Goal: Obtain resource: Download file/media

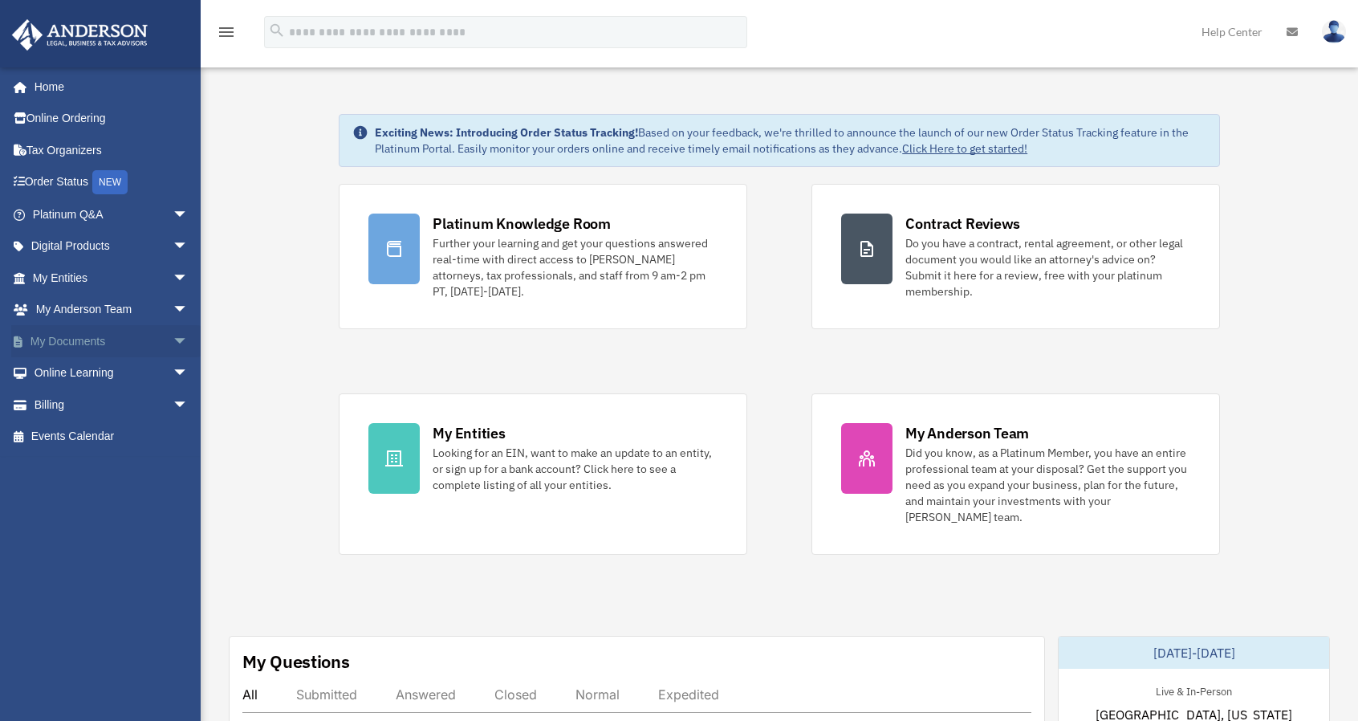
click at [173, 337] on span "arrow_drop_down" at bounding box center [189, 341] width 32 height 33
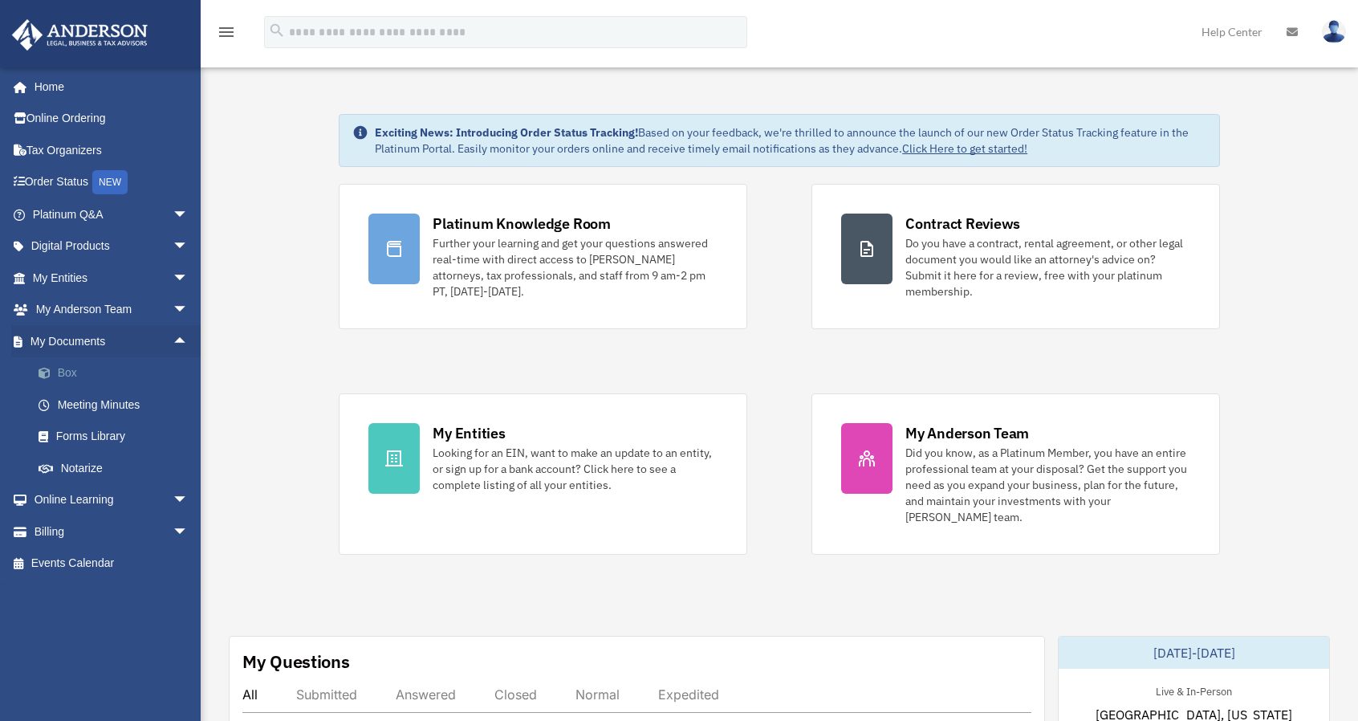
click at [118, 370] on link "Box" at bounding box center [117, 373] width 190 height 32
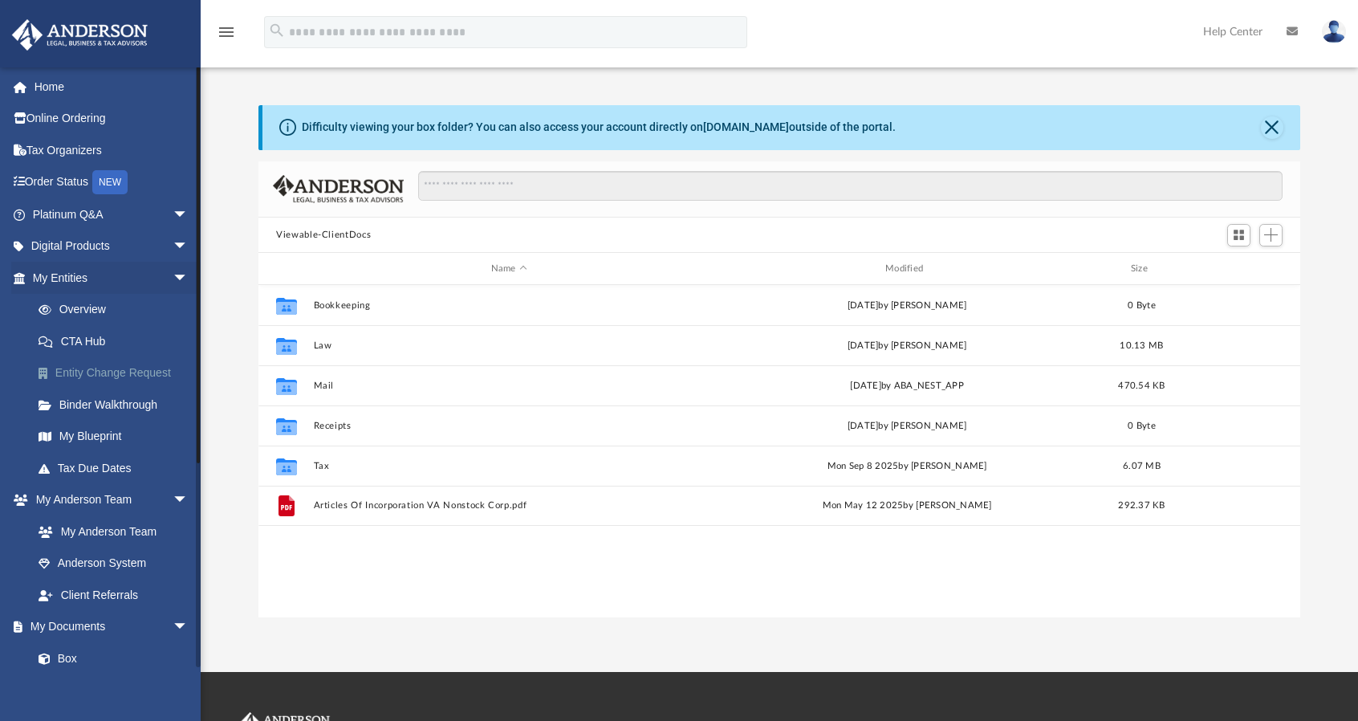
scroll to position [352, 1029]
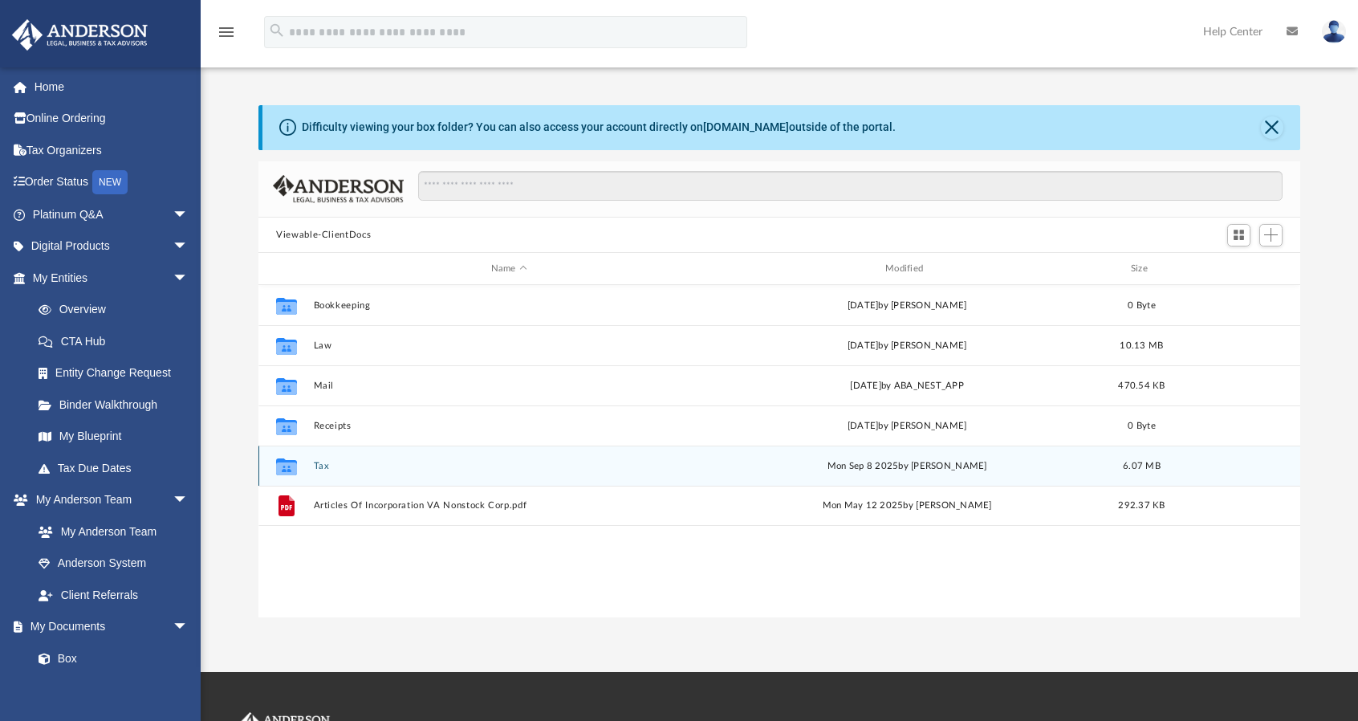
click at [319, 465] on button "Tax" at bounding box center [509, 466] width 391 height 10
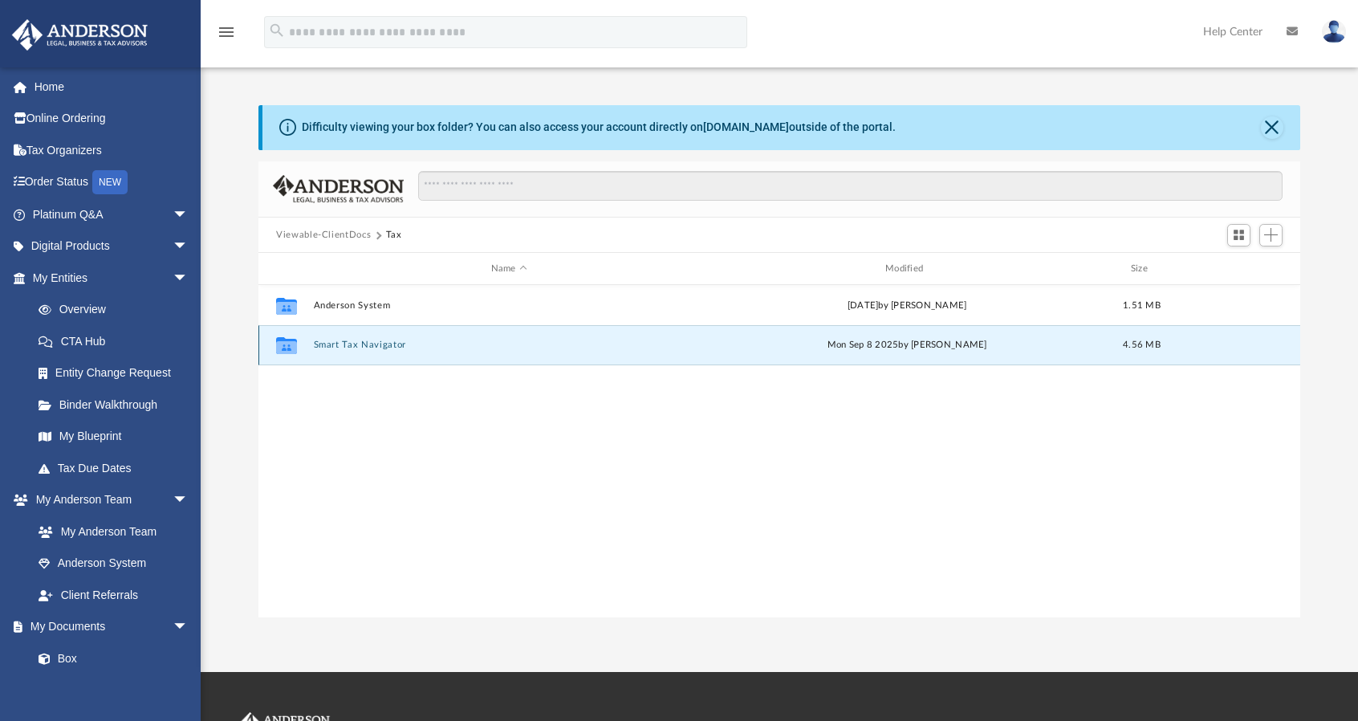
click at [346, 343] on button "Smart Tax Navigator" at bounding box center [509, 345] width 391 height 10
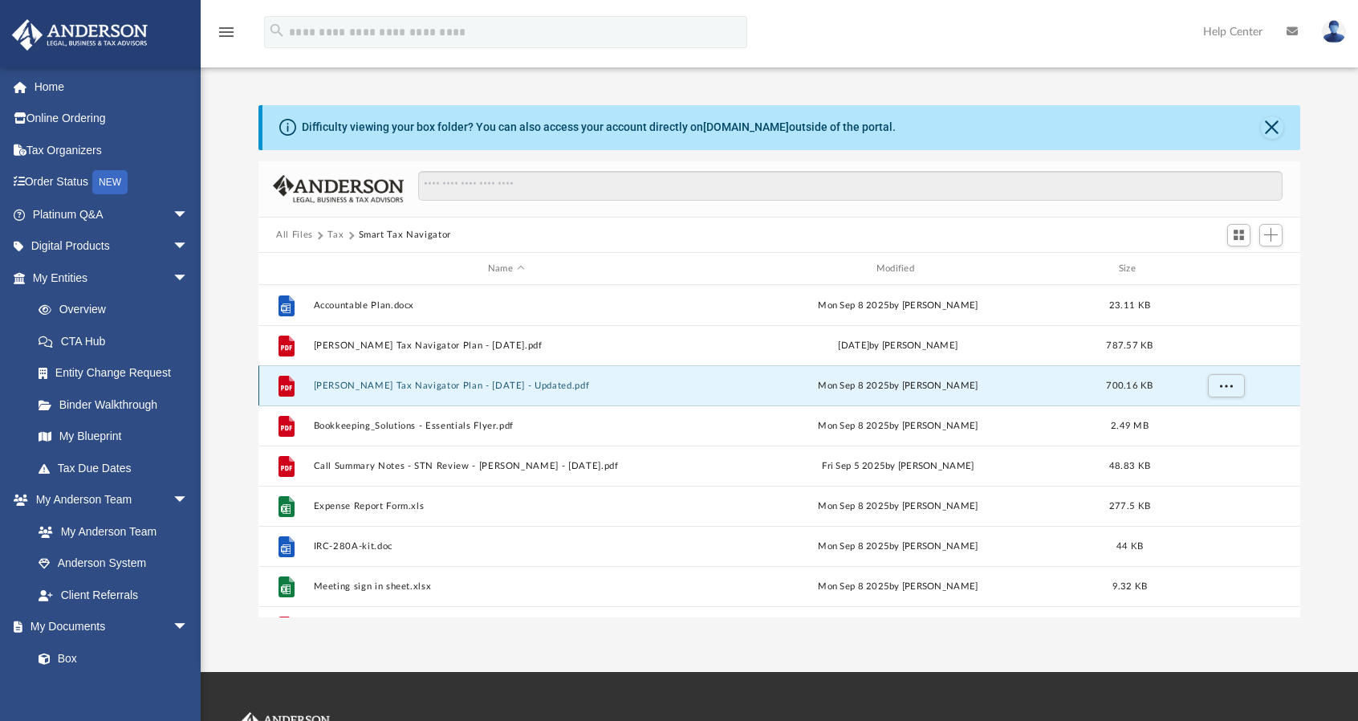
click at [368, 383] on button "[PERSON_NAME] Tax Navigator Plan - [DATE] - Updated.pdf" at bounding box center [506, 385] width 385 height 10
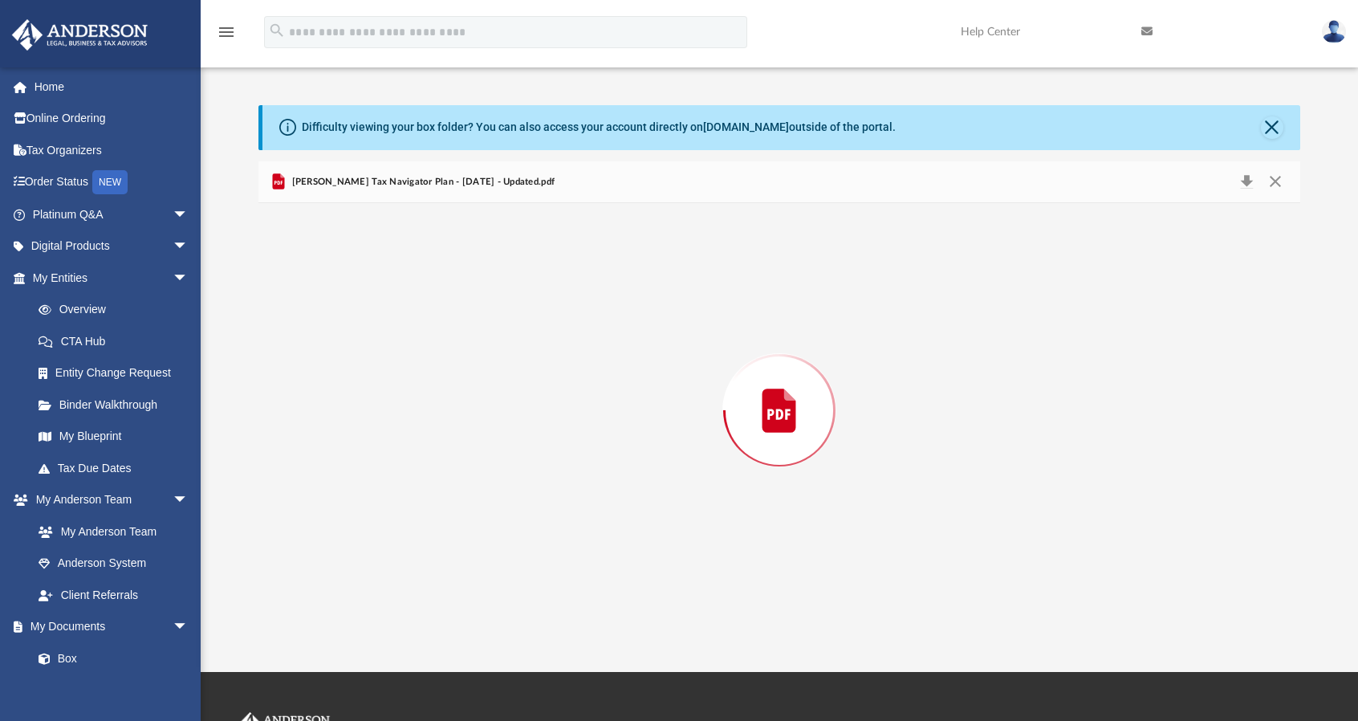
scroll to position [8684, 0]
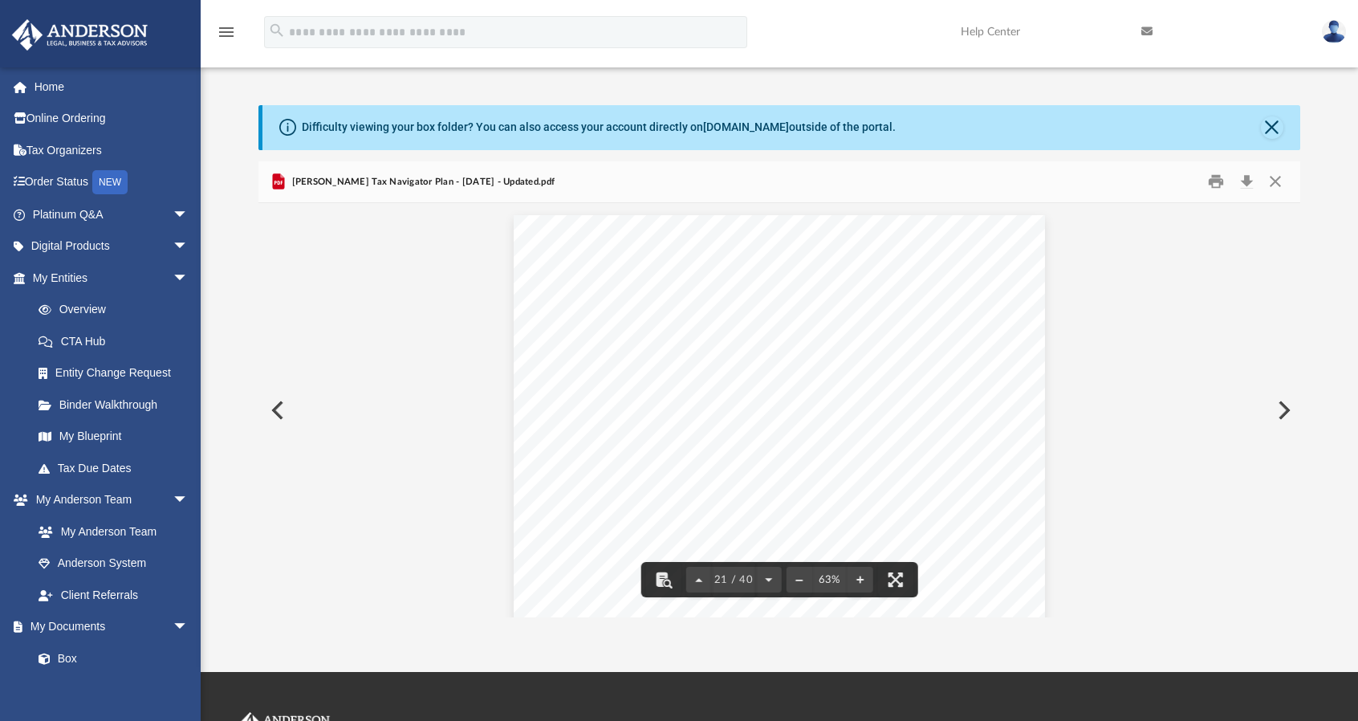
drag, startPoint x: 1299, startPoint y: 413, endPoint x: 1292, endPoint y: 339, distance: 73.3
click at [1292, 339] on div "Strategy VA Real Estate Professional Description Individuals and businesses tha…" at bounding box center [779, 410] width 1042 height 414
drag, startPoint x: 1294, startPoint y: 415, endPoint x: 1294, endPoint y: 457, distance: 41.7
click at [1294, 457] on div "Strategy FED Cost Segregation Description Commercial and residential property o…" at bounding box center [779, 410] width 1042 height 414
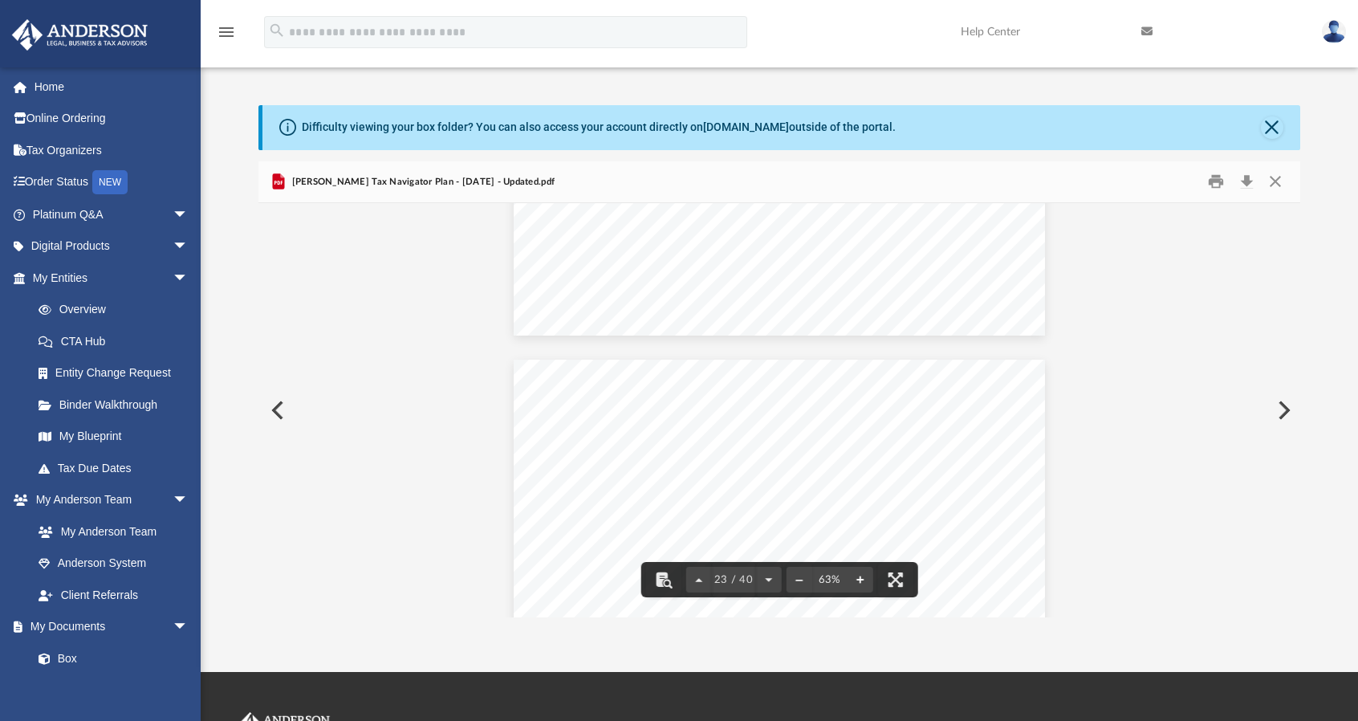
click at [856, 579] on button "File preview" at bounding box center [860, 579] width 26 height 35
click at [1247, 184] on button "Download" at bounding box center [1246, 181] width 29 height 25
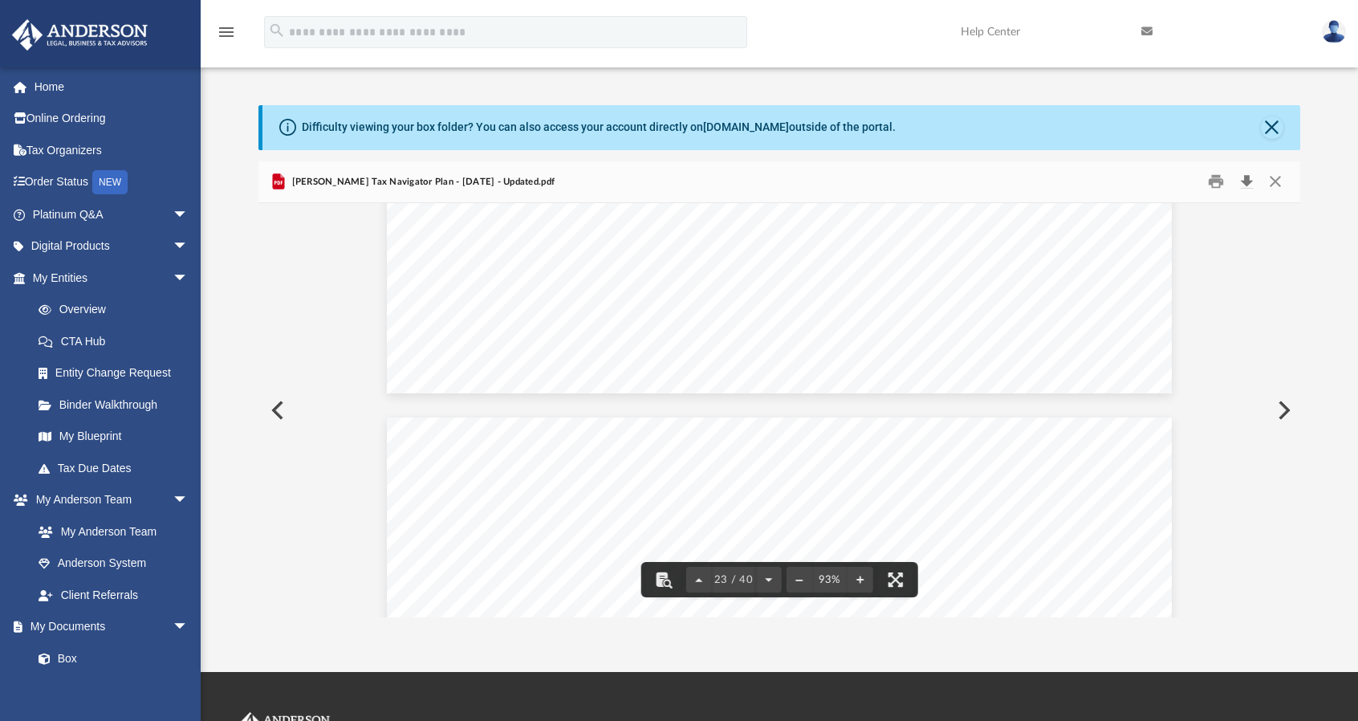
click at [1247, 185] on button "Download" at bounding box center [1246, 181] width 29 height 25
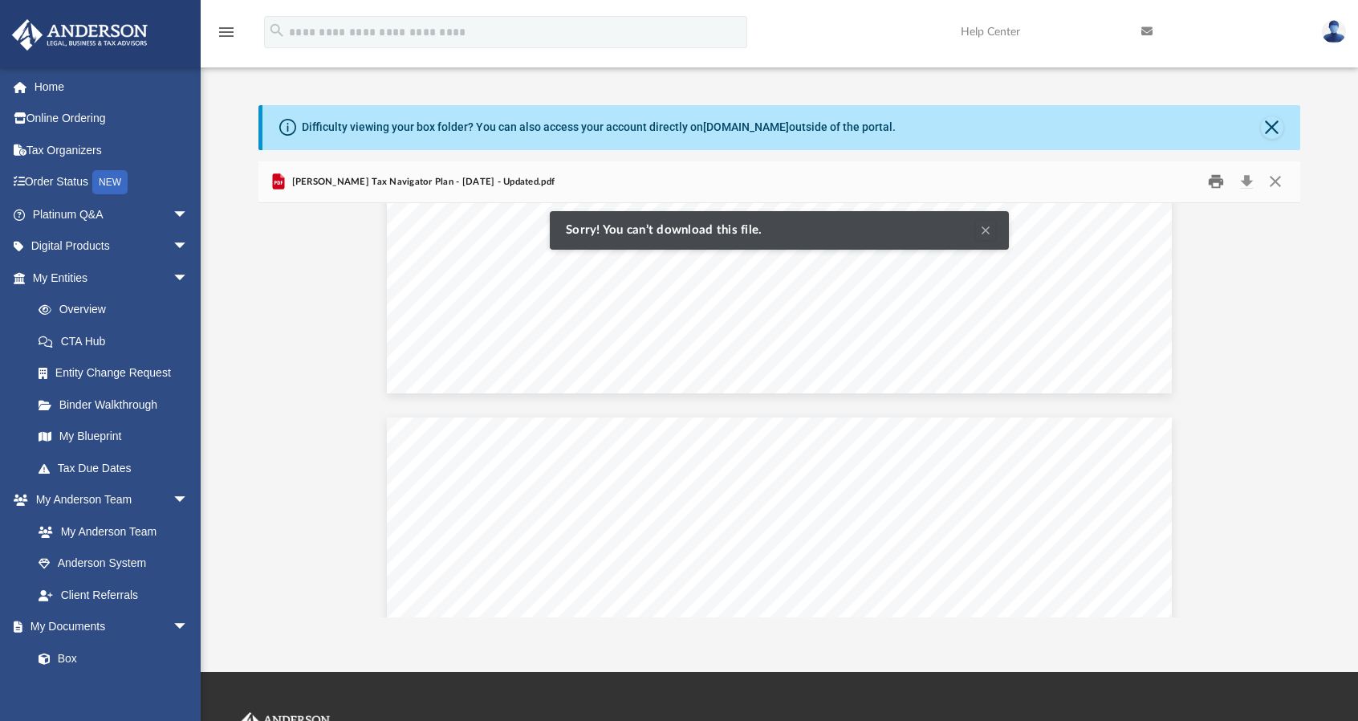
click at [1216, 182] on button "Print" at bounding box center [1217, 181] width 32 height 25
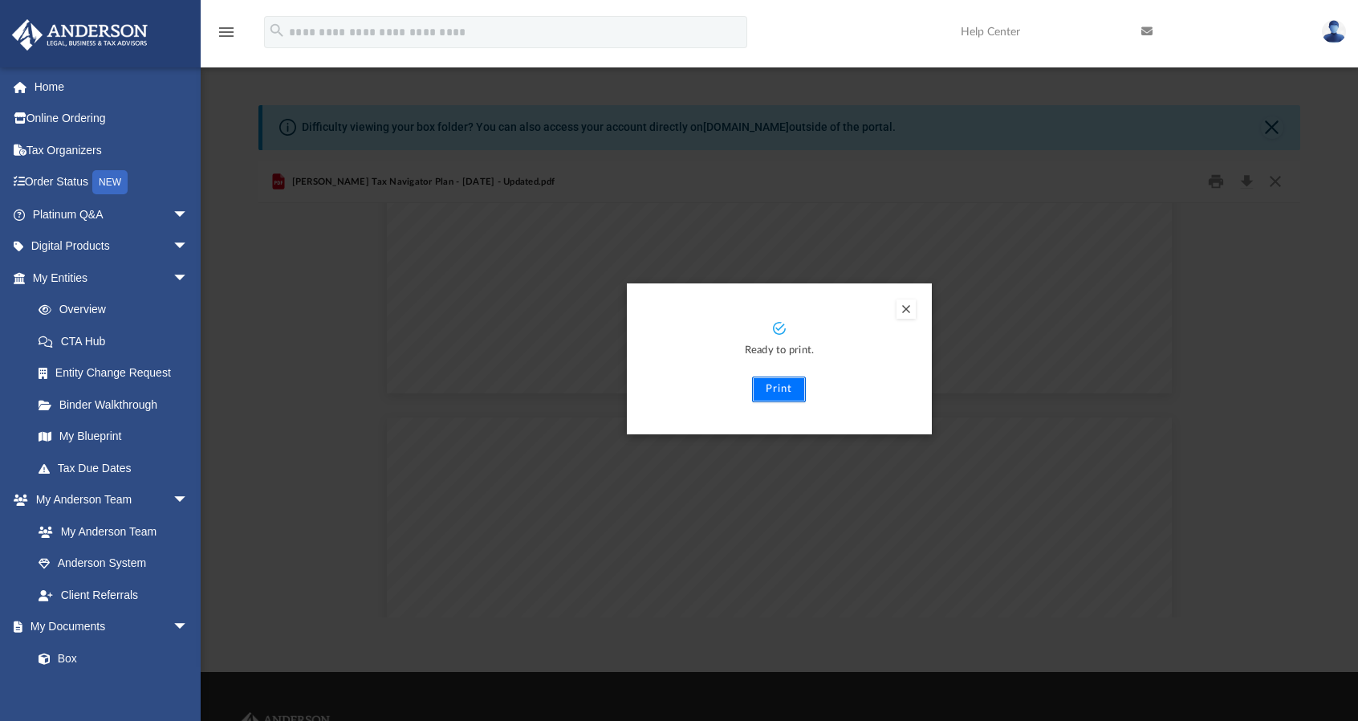
click at [775, 388] on button "Print" at bounding box center [779, 389] width 54 height 26
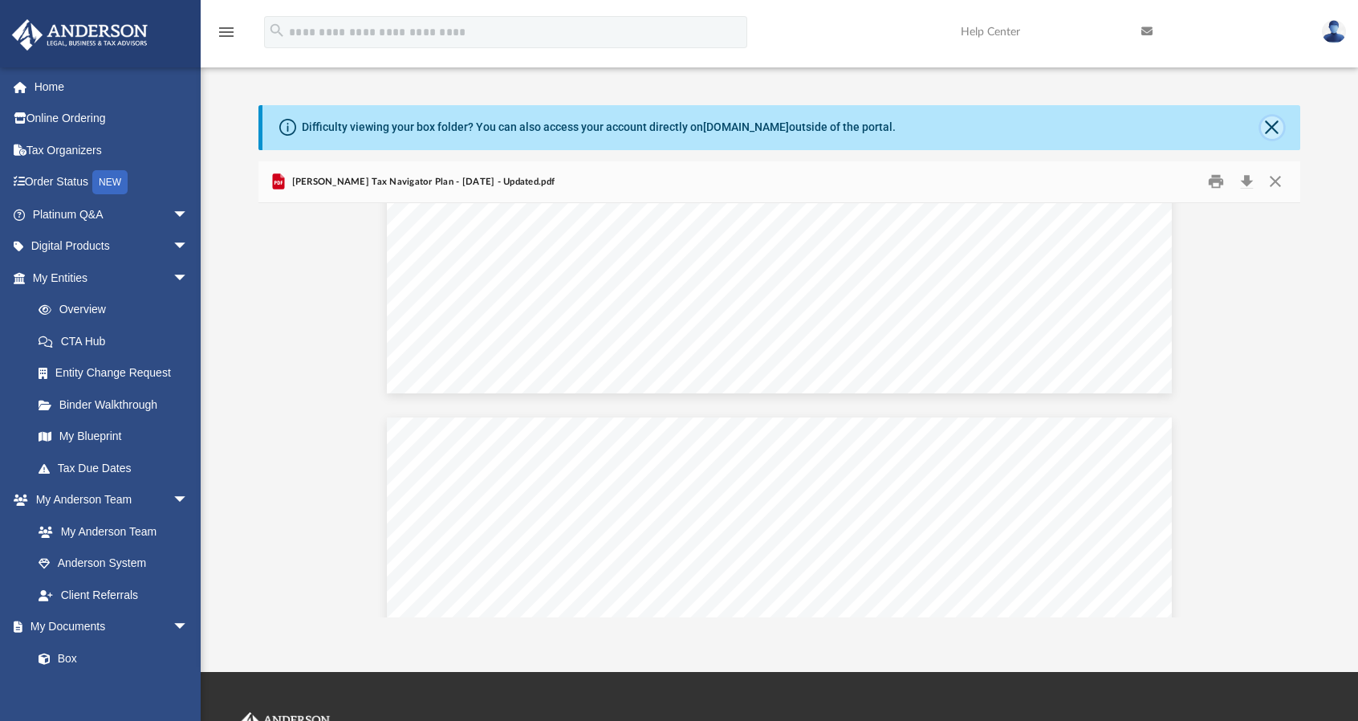
click at [1275, 124] on button "Close" at bounding box center [1272, 127] width 22 height 22
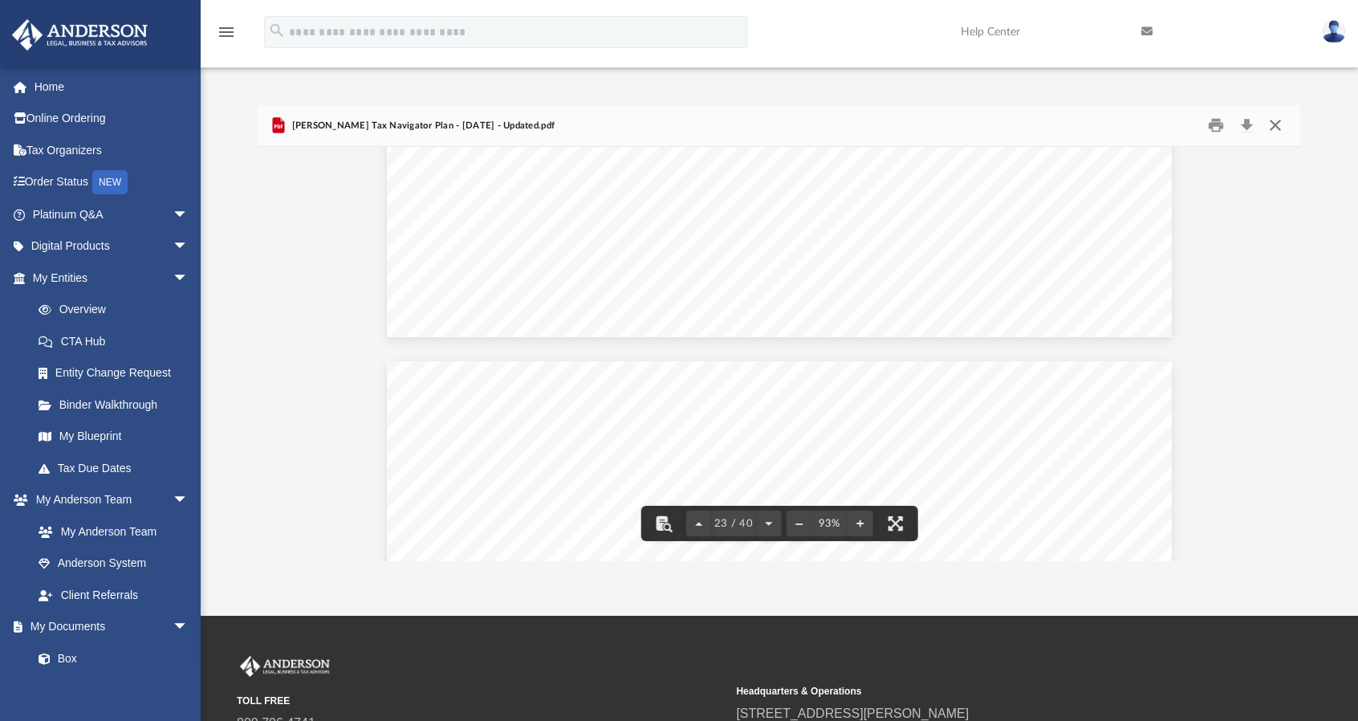
click at [1278, 127] on button "Close" at bounding box center [1275, 125] width 29 height 25
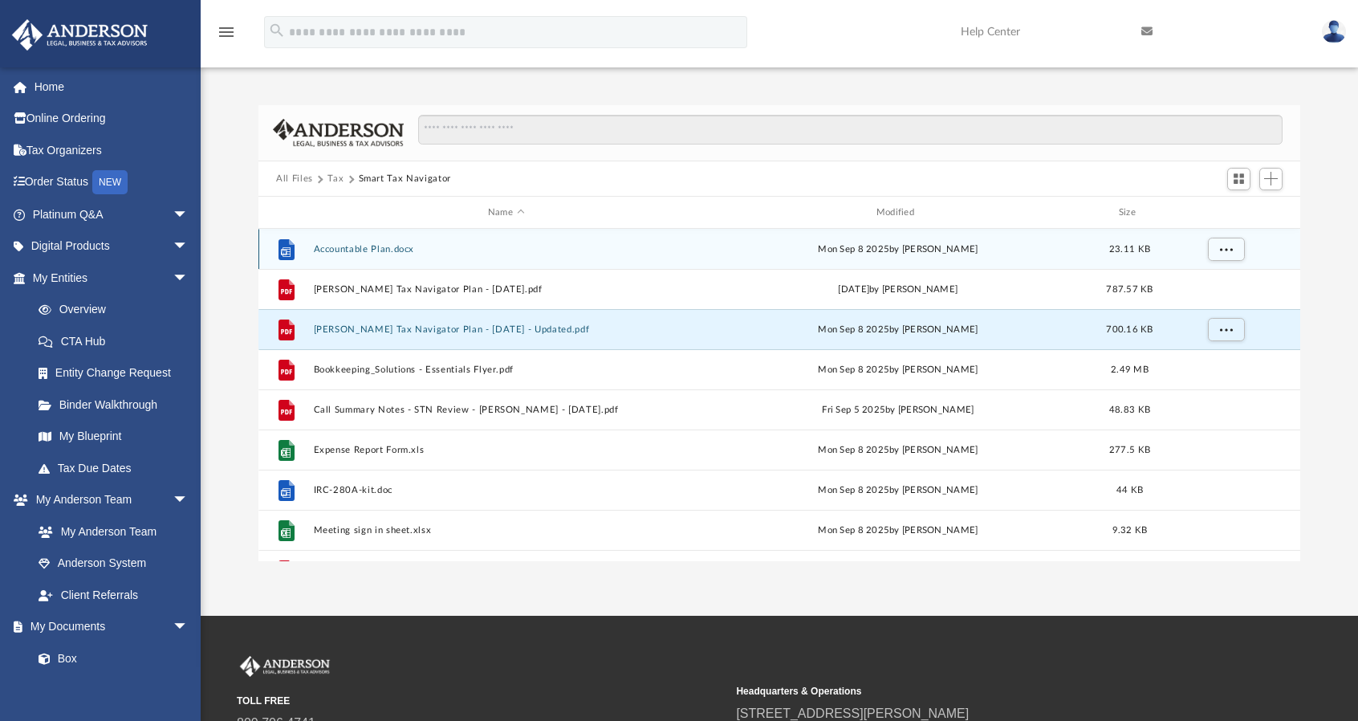
click at [379, 246] on button "Accountable Plan.docx" at bounding box center [506, 249] width 385 height 10
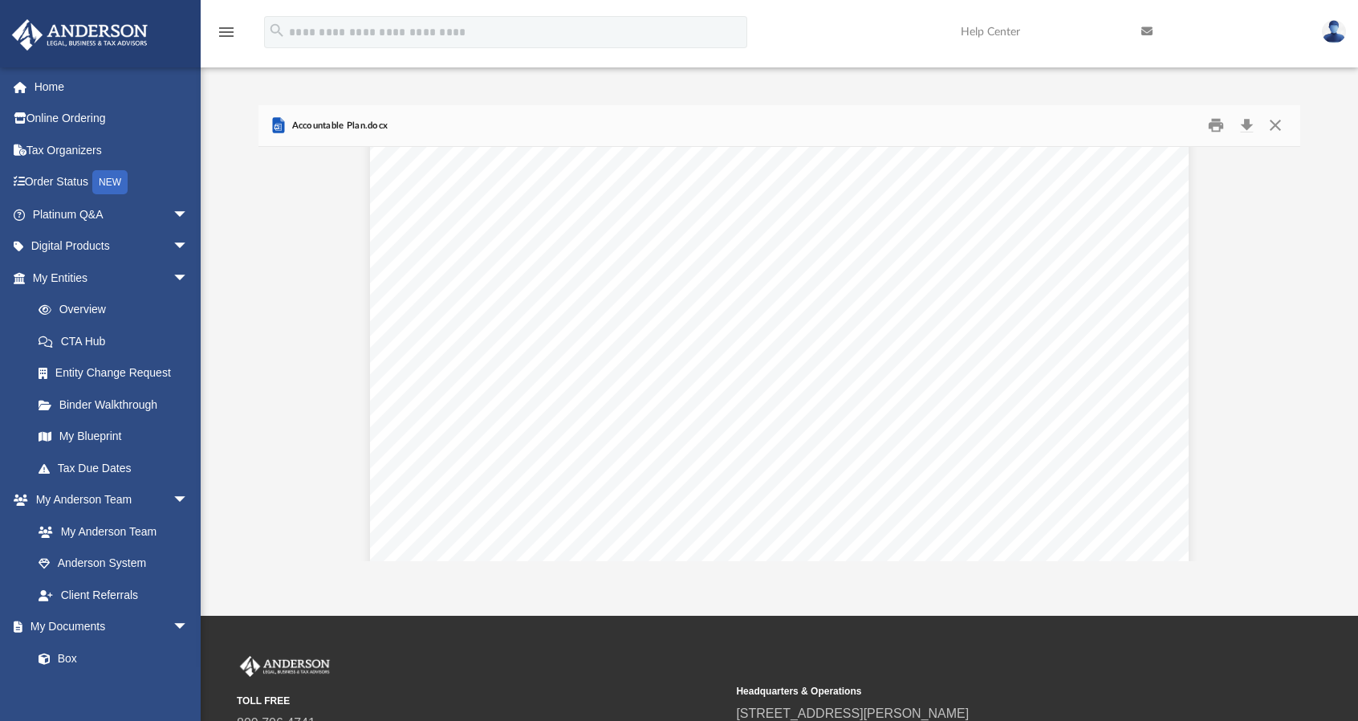
scroll to position [0, 0]
